Goal: Task Accomplishment & Management: Manage account settings

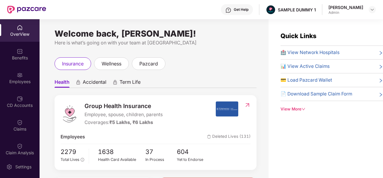
drag, startPoint x: 363, startPoint y: 7, endPoint x: 331, endPoint y: 6, distance: 32.1
click at [331, 6] on div "[PERSON_NAME]" at bounding box center [345, 7] width 35 height 6
click at [344, 12] on div "Admin" at bounding box center [345, 12] width 35 height 5
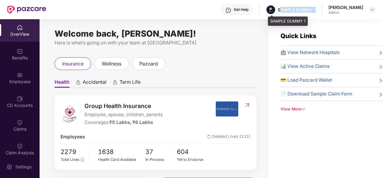
drag, startPoint x: 318, startPoint y: 10, endPoint x: 282, endPoint y: 7, distance: 35.4
click at [282, 7] on div "SAMPLE DUMMY 1" at bounding box center [297, 10] width 38 height 6
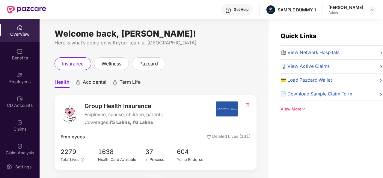
click at [258, 15] on div "Get Help SAMPLE DUMMY 1 [PERSON_NAME] Admin" at bounding box center [210, 9] width 329 height 19
click at [246, 12] on div "Get Help" at bounding box center [241, 9] width 15 height 5
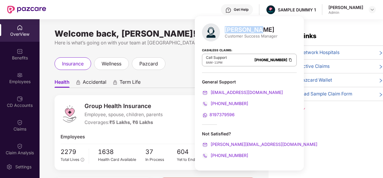
drag, startPoint x: 225, startPoint y: 29, endPoint x: 252, endPoint y: 31, distance: 27.0
click at [252, 31] on div "[PERSON_NAME]" at bounding box center [251, 29] width 53 height 7
click at [255, 40] on div "[PERSON_NAME] Customer Success Manager" at bounding box center [249, 32] width 95 height 18
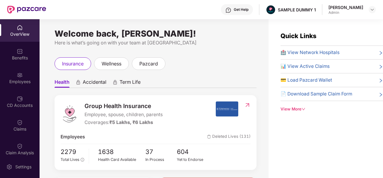
click at [183, 51] on div "Welcome back, [PERSON_NAME]! Here is what’s going on with your team at Pazcare …" at bounding box center [154, 102] width 229 height 166
click at [243, 8] on div "Get Help" at bounding box center [241, 9] width 15 height 5
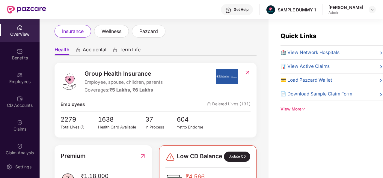
scroll to position [46, 0]
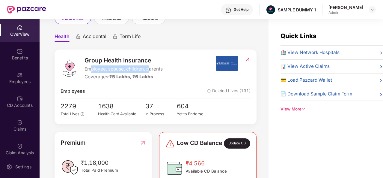
drag, startPoint x: 90, startPoint y: 69, endPoint x: 150, endPoint y: 71, distance: 59.9
click at [150, 71] on span "Employee, spouse, children, parents" at bounding box center [123, 68] width 78 height 7
click at [172, 102] on span "37" at bounding box center [161, 106] width 32 height 10
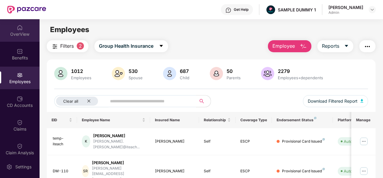
click at [25, 34] on div "OverView" at bounding box center [20, 34] width 40 height 6
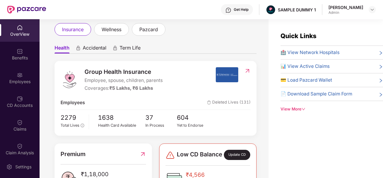
scroll to position [0, 0]
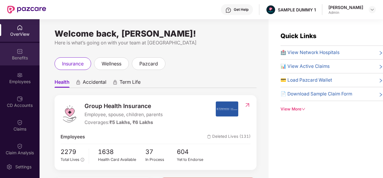
click at [23, 57] on div "Benefits" at bounding box center [20, 58] width 40 height 6
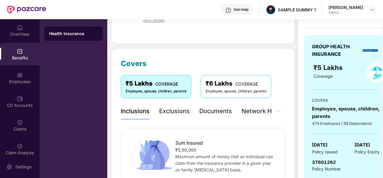
scroll to position [48, 0]
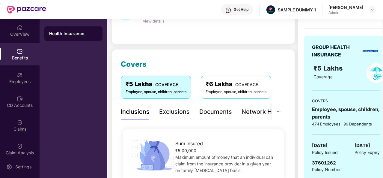
click at [184, 107] on div "Exclusions" at bounding box center [174, 111] width 31 height 9
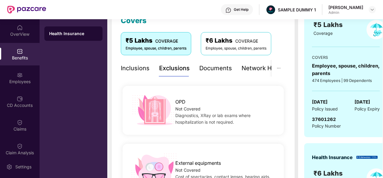
scroll to position [74, 0]
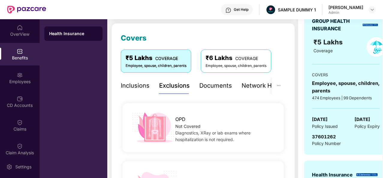
click at [217, 86] on div "Documents" at bounding box center [215, 85] width 33 height 9
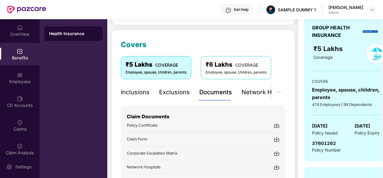
scroll to position [66, 0]
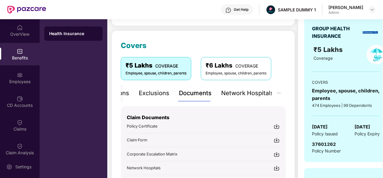
click at [249, 93] on div "Network Hospitals" at bounding box center [247, 92] width 52 height 9
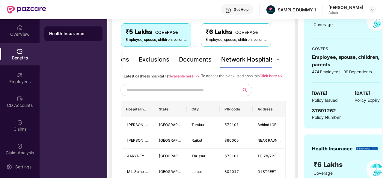
scroll to position [100, 0]
click at [166, 94] on input "text" at bounding box center [178, 89] width 102 height 9
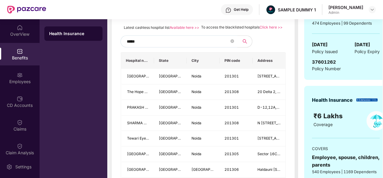
scroll to position [98, 0]
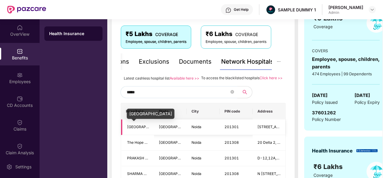
type input "*****"
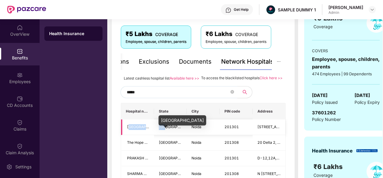
drag, startPoint x: 129, startPoint y: 132, endPoint x: 164, endPoint y: 132, distance: 34.4
click at [164, 132] on tr "[GEOGRAPHIC_DATA] AND [GEOGRAPHIC_DATA] [GEOGRAPHIC_DATA] 201301 [STREET_ADDRES…" at bounding box center [203, 127] width 164 height 16
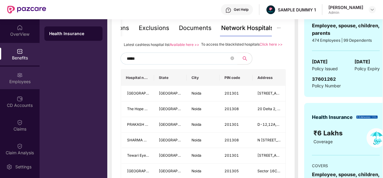
click at [22, 75] on div "Employees" at bounding box center [20, 77] width 40 height 22
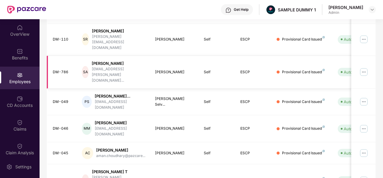
scroll to position [0, 0]
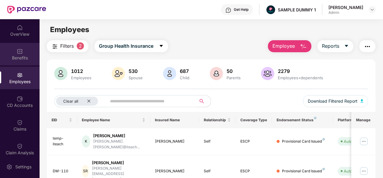
click at [27, 49] on div "Benefits" at bounding box center [20, 54] width 40 height 22
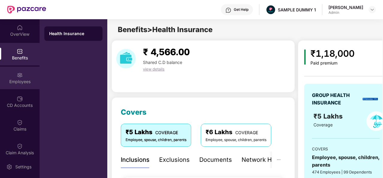
click at [17, 81] on div "Employees" at bounding box center [20, 81] width 40 height 6
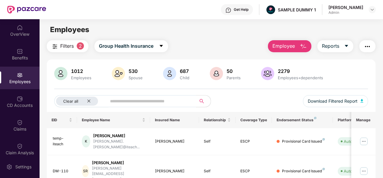
click at [234, 7] on div "Get Help" at bounding box center [237, 9] width 32 height 11
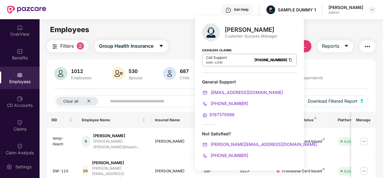
click at [185, 42] on div "Filters 2 Group Health Insurance Employee Reports" at bounding box center [211, 46] width 329 height 12
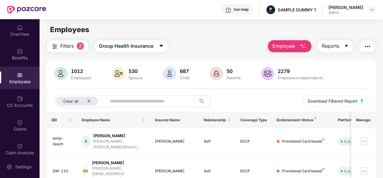
click at [238, 10] on div "Get Help" at bounding box center [241, 9] width 15 height 5
click at [169, 37] on main "Employees Filters 2 Group Health Insurance Employee Reports 1012 Employees 530 …" at bounding box center [211, 108] width 343 height 178
click at [292, 45] on span "Employee" at bounding box center [283, 45] width 22 height 7
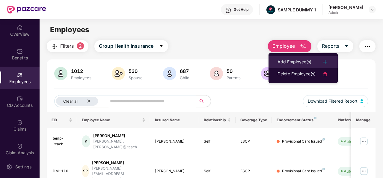
click at [306, 64] on div "Add Employee(s)" at bounding box center [294, 61] width 34 height 7
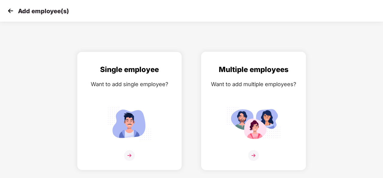
click at [255, 152] on img at bounding box center [253, 155] width 11 height 11
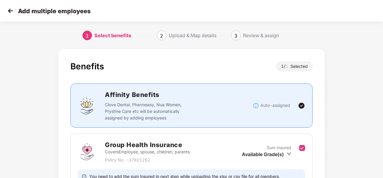
scroll to position [63, 0]
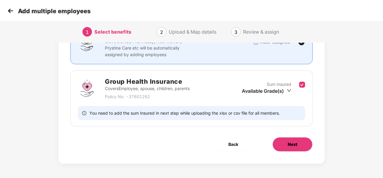
click at [293, 140] on button "Next" at bounding box center [292, 144] width 40 height 14
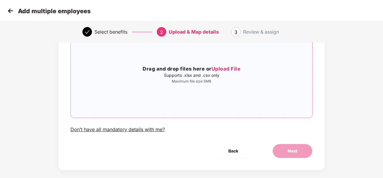
scroll to position [0, 0]
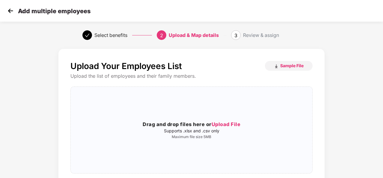
click at [10, 10] on img at bounding box center [10, 10] width 9 height 9
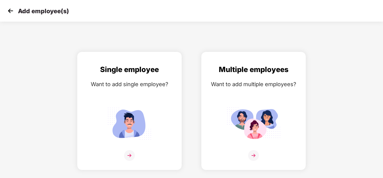
click at [10, 10] on img at bounding box center [10, 10] width 9 height 9
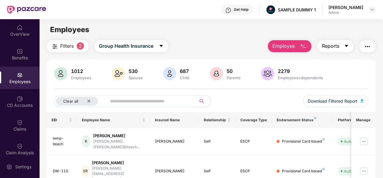
click at [342, 46] on button "Reports" at bounding box center [335, 46] width 36 height 12
click at [357, 47] on div "Employee Reports" at bounding box center [319, 46] width 114 height 12
click at [366, 46] on img "button" at bounding box center [367, 46] width 7 height 7
click at [365, 20] on main "Employees Filters 2 Group Health Insurance Employee Reports 1012 Employees 530 …" at bounding box center [211, 108] width 343 height 178
click at [28, 97] on div "CD Accounts" at bounding box center [20, 101] width 40 height 22
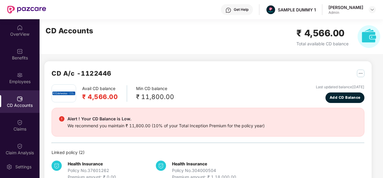
scroll to position [16, 0]
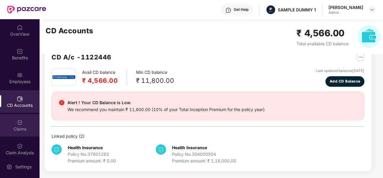
click at [24, 124] on div "Claims" at bounding box center [20, 125] width 40 height 22
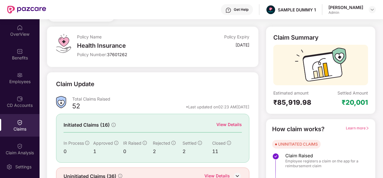
scroll to position [26, 0]
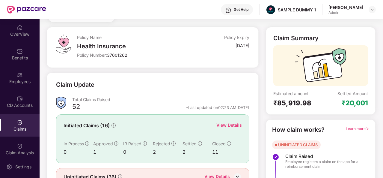
click at [226, 122] on div "View Details" at bounding box center [228, 125] width 25 height 7
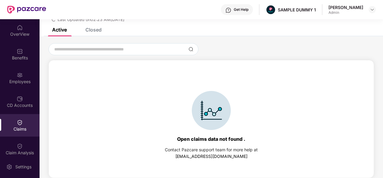
scroll to position [0, 0]
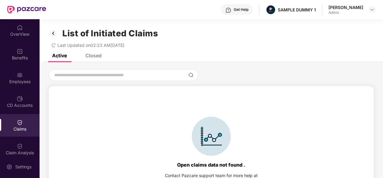
click at [93, 58] on div "Closed" at bounding box center [93, 55] width 16 height 6
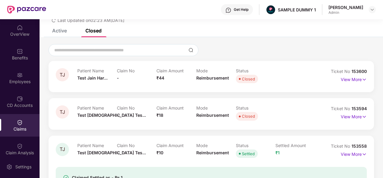
scroll to position [25, 0]
click at [356, 78] on p "View More" at bounding box center [354, 79] width 26 height 8
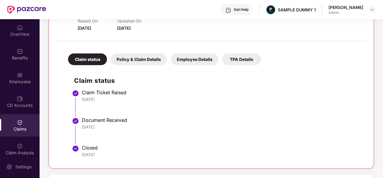
scroll to position [97, 0]
click at [138, 62] on div "Policy & Claim Details" at bounding box center [139, 60] width 56 height 12
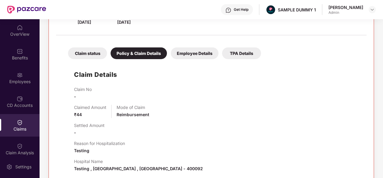
scroll to position [103, 0]
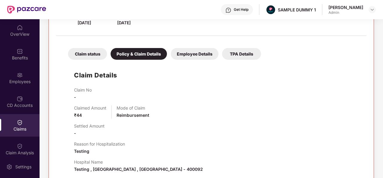
click at [209, 55] on div "Employee Details" at bounding box center [195, 54] width 48 height 12
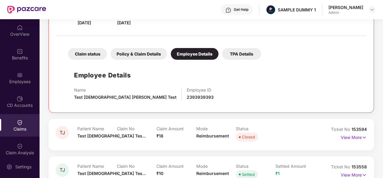
scroll to position [0, 0]
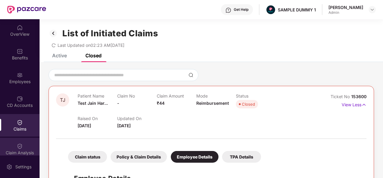
click at [25, 151] on div "Claim Analysis" at bounding box center [20, 152] width 40 height 6
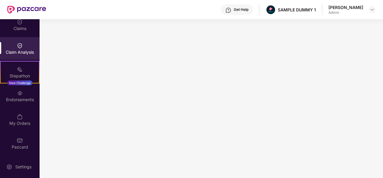
scroll to position [100, 0]
click at [22, 71] on div "Stepathon New Challenge" at bounding box center [20, 72] width 40 height 22
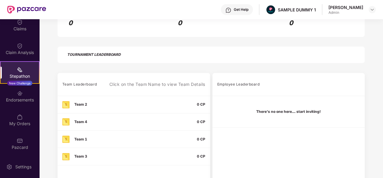
scroll to position [157, 0]
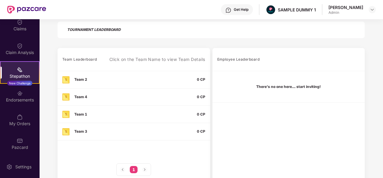
click at [211, 93] on div "Team Leaderboard Click on the Team Name to view Team Details Team 2 0 CP Team 4…" at bounding box center [211, 118] width 343 height 141
click at [20, 92] on img at bounding box center [20, 93] width 6 height 6
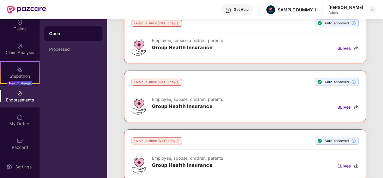
scroll to position [0, 0]
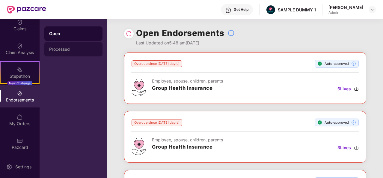
click at [80, 50] on div "Processed" at bounding box center [73, 49] width 49 height 5
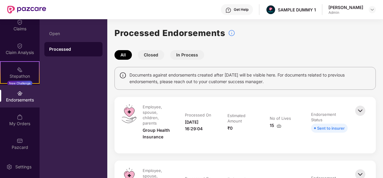
click at [363, 113] on img at bounding box center [359, 110] width 13 height 13
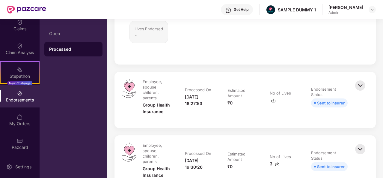
scroll to position [266, 0]
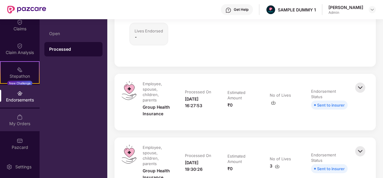
click at [32, 121] on div "My Orders" at bounding box center [20, 123] width 40 height 6
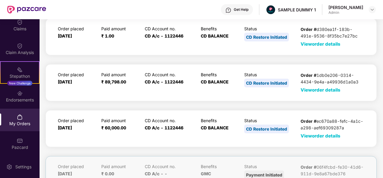
scroll to position [0, 0]
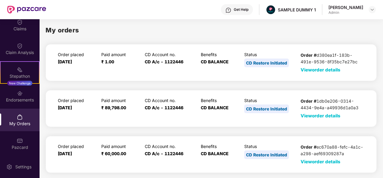
click at [328, 114] on span "View order details" at bounding box center [320, 116] width 40 height 6
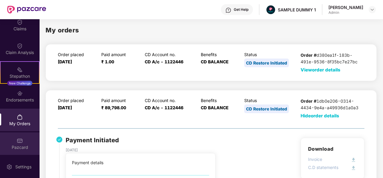
click at [26, 147] on div "Pazcard" at bounding box center [20, 147] width 40 height 6
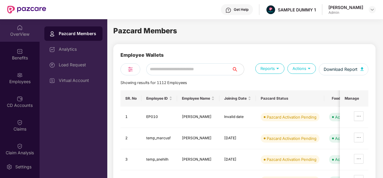
click at [17, 30] on img at bounding box center [20, 28] width 6 height 6
